Goal: Transaction & Acquisition: Purchase product/service

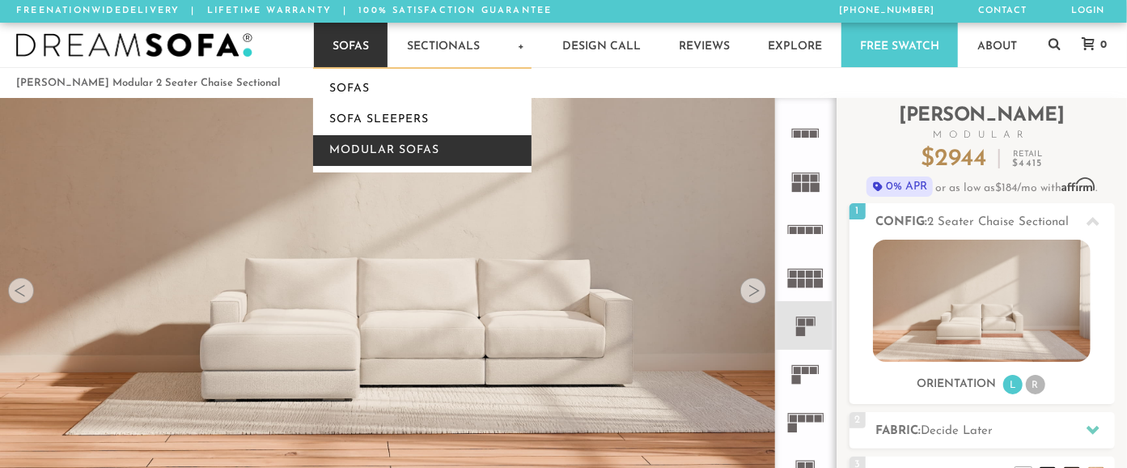
click at [364, 144] on link "Modular Sofas" at bounding box center [422, 150] width 219 height 31
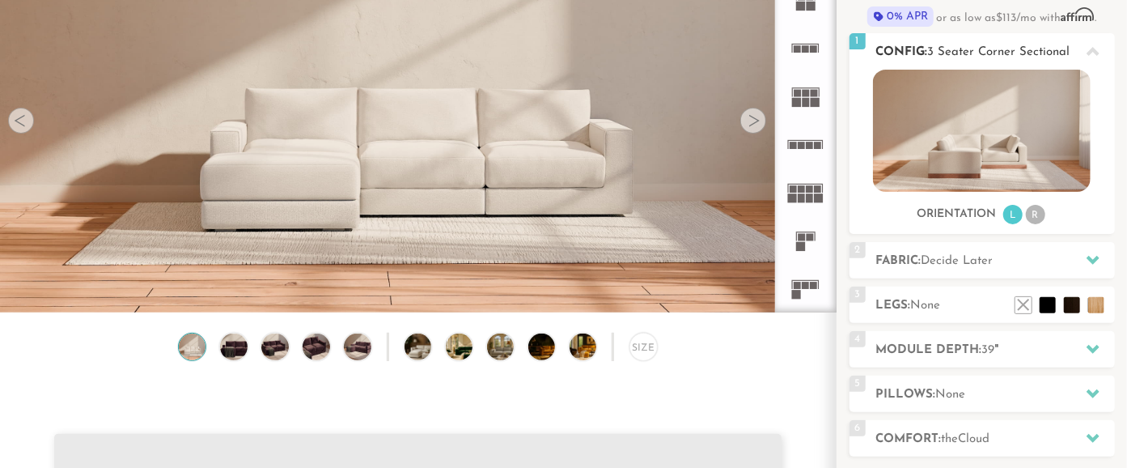
scroll to position [171, 0]
click at [1093, 261] on icon at bounding box center [1093, 259] width 13 height 9
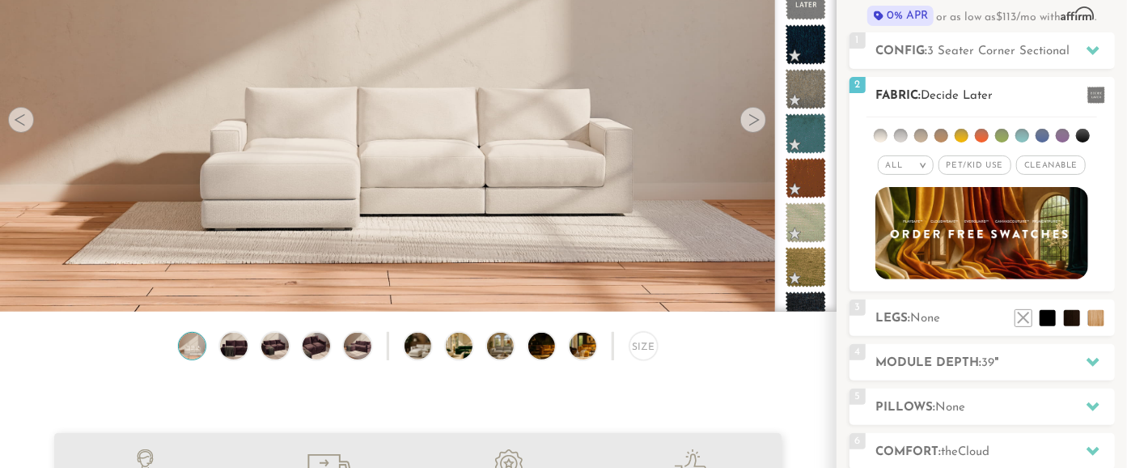
click at [920, 139] on li at bounding box center [922, 136] width 14 height 14
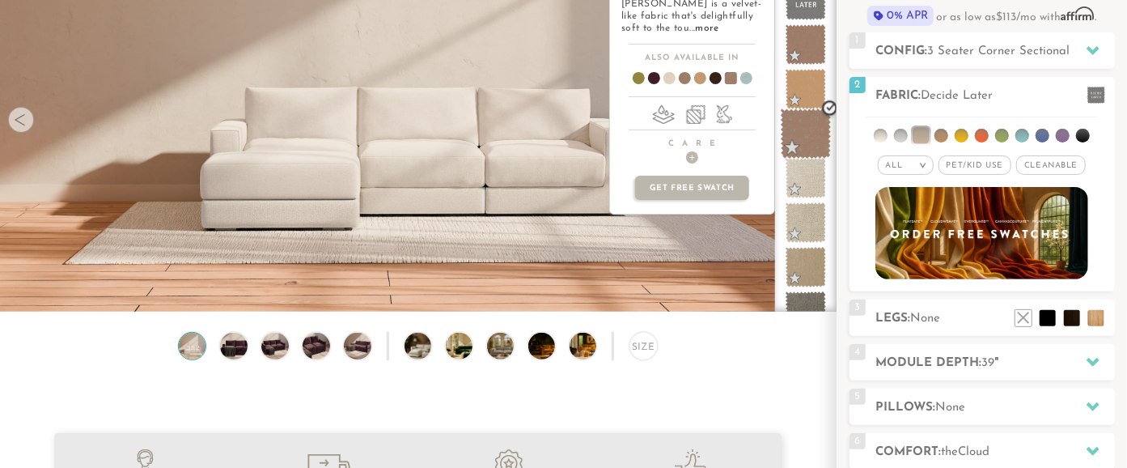
click at [790, 145] on span at bounding box center [806, 133] width 51 height 51
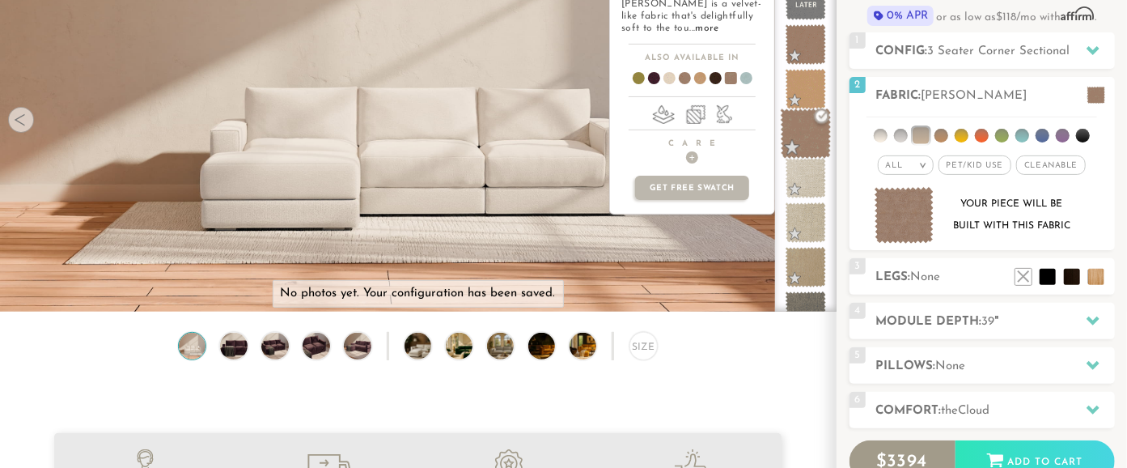
click at [790, 145] on span at bounding box center [806, 133] width 51 height 51
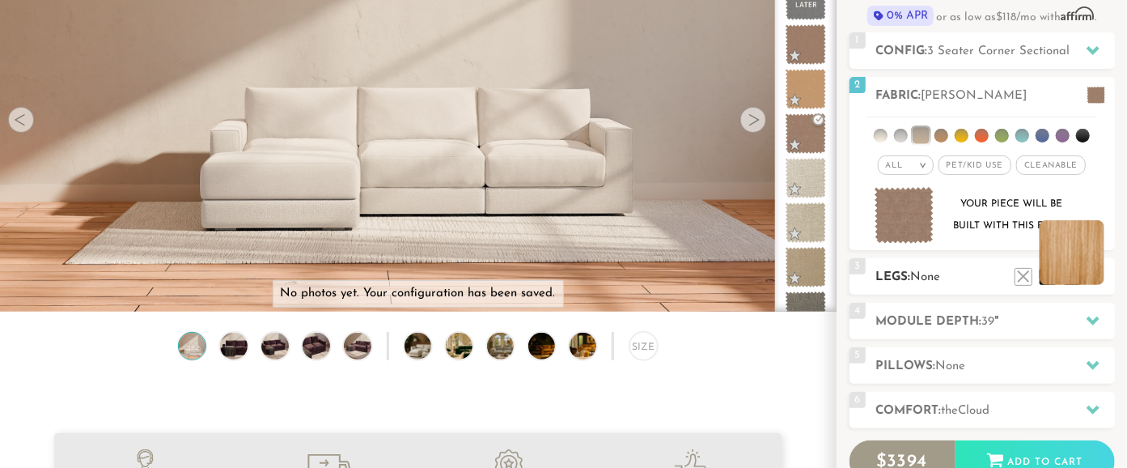
click at [1093, 275] on li at bounding box center [1072, 252] width 65 height 65
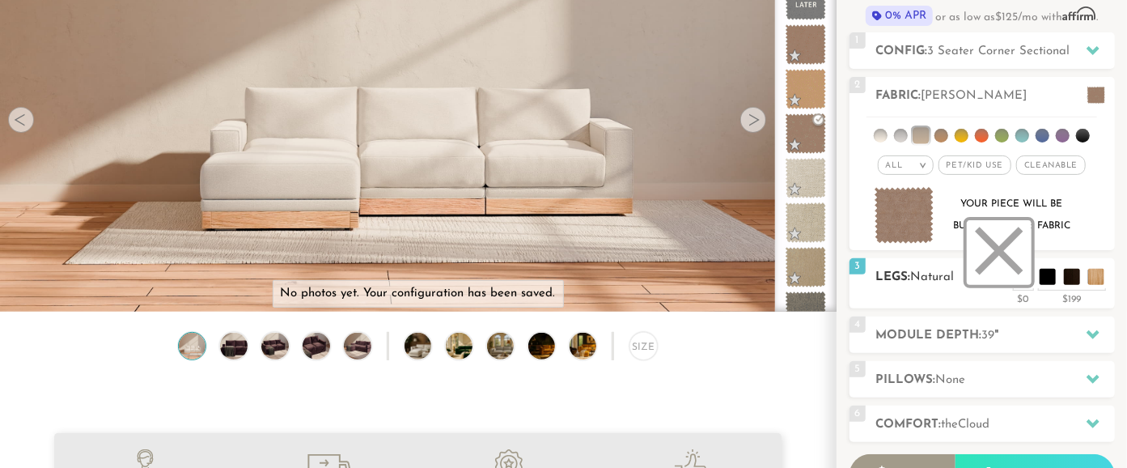
click at [1026, 281] on li at bounding box center [999, 252] width 65 height 65
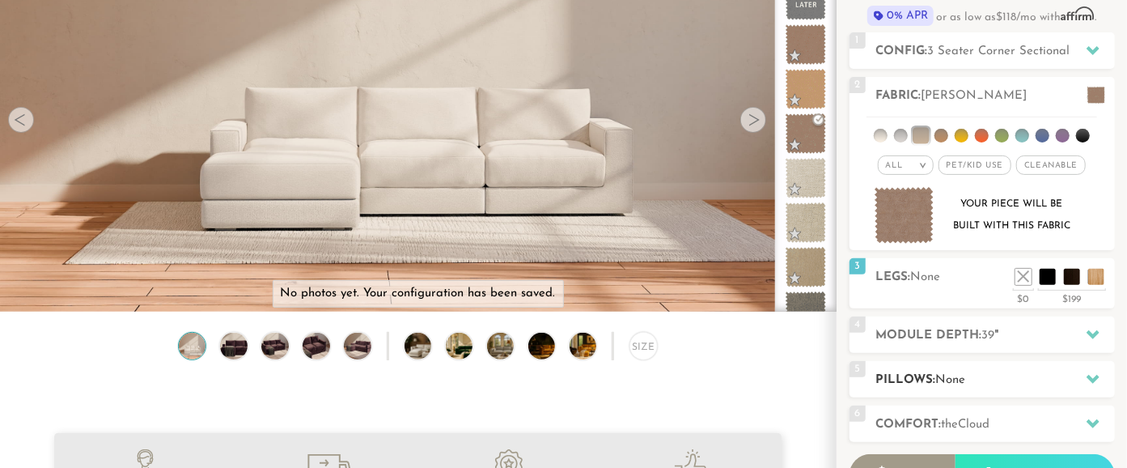
click at [1089, 375] on icon at bounding box center [1093, 379] width 13 height 9
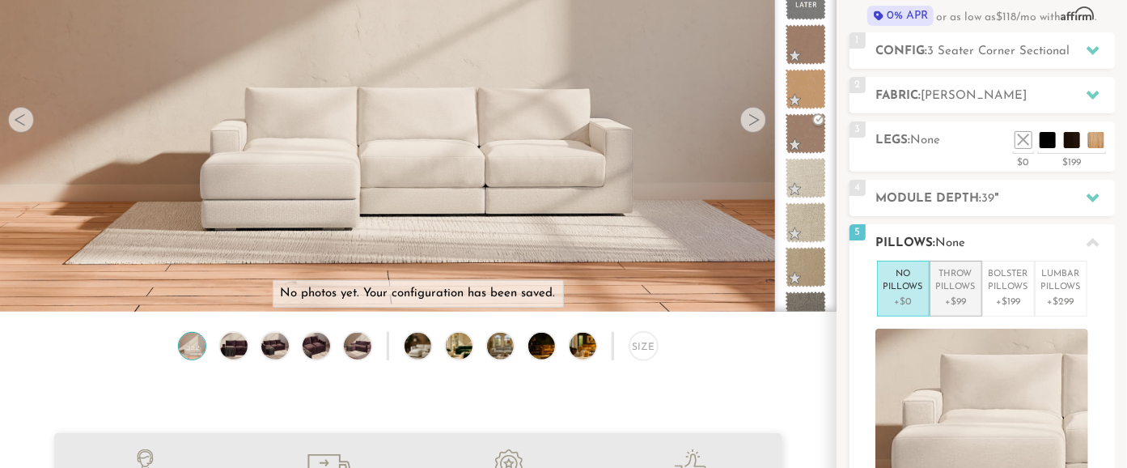
click at [945, 286] on p "Throw Pillows" at bounding box center [956, 281] width 40 height 27
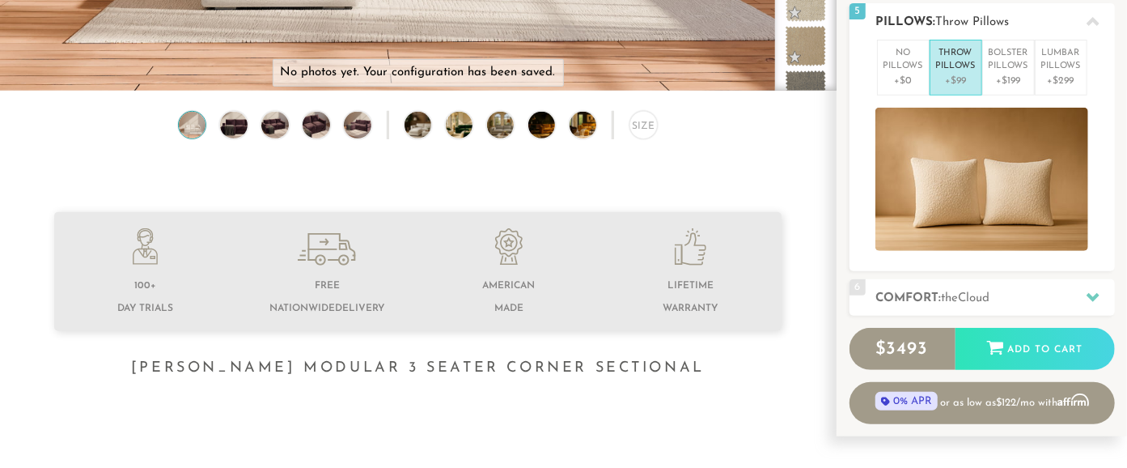
scroll to position [427, 0]
